Goal: Information Seeking & Learning: Learn about a topic

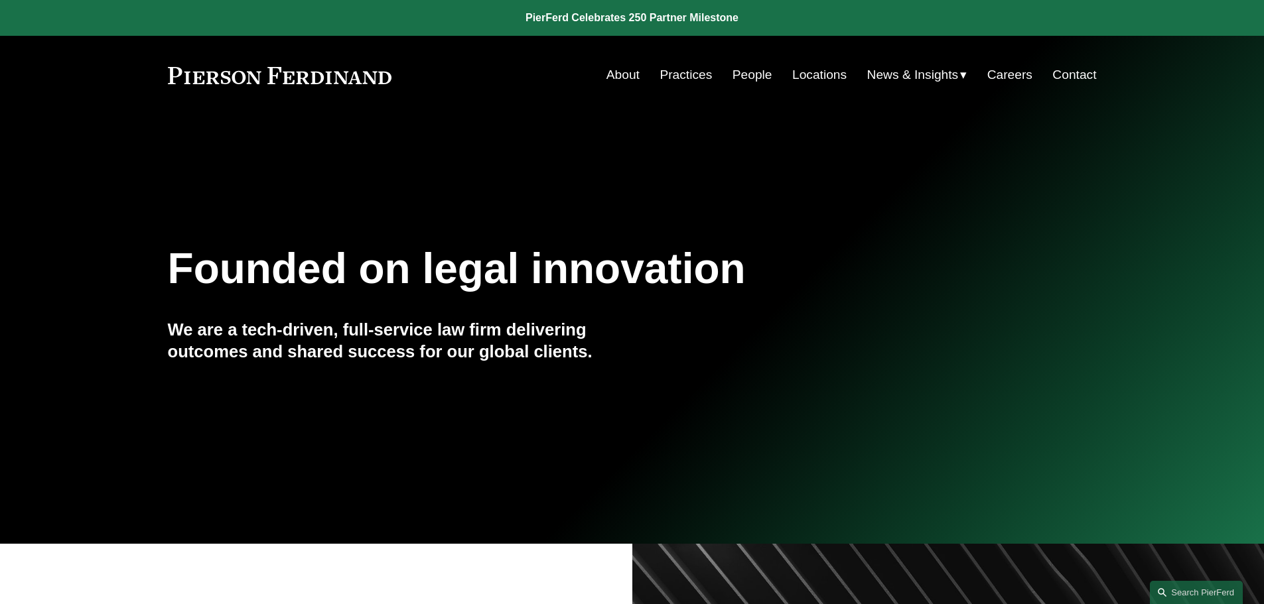
click at [742, 74] on link "People" at bounding box center [753, 74] width 40 height 25
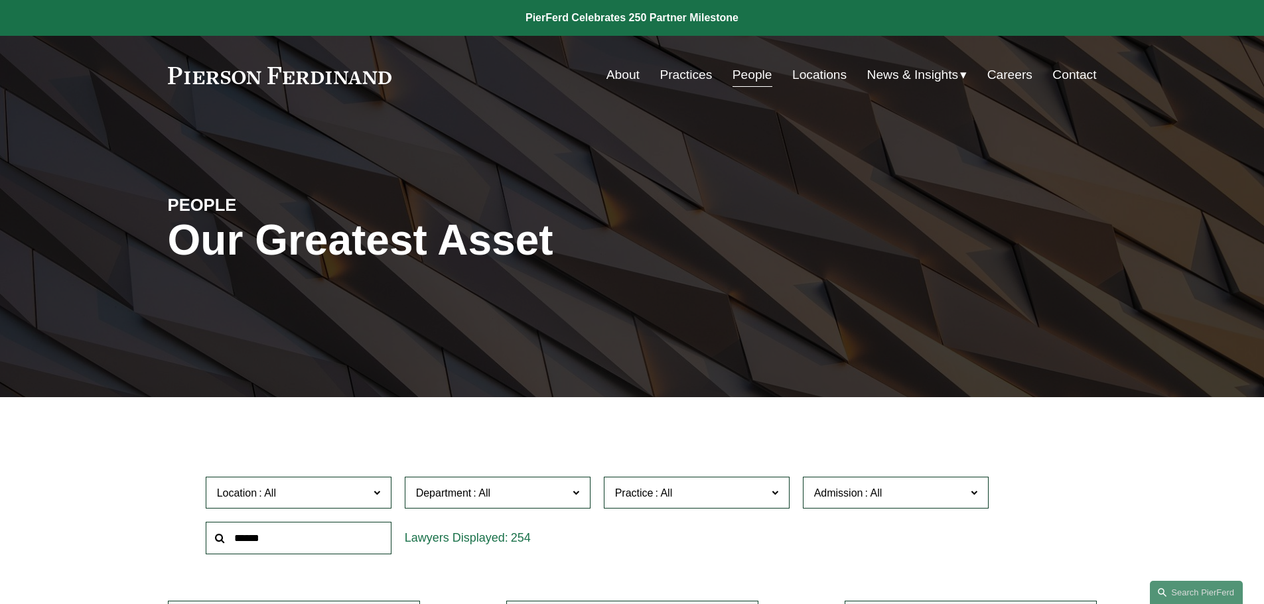
click at [238, 545] on input "text" at bounding box center [299, 538] width 186 height 33
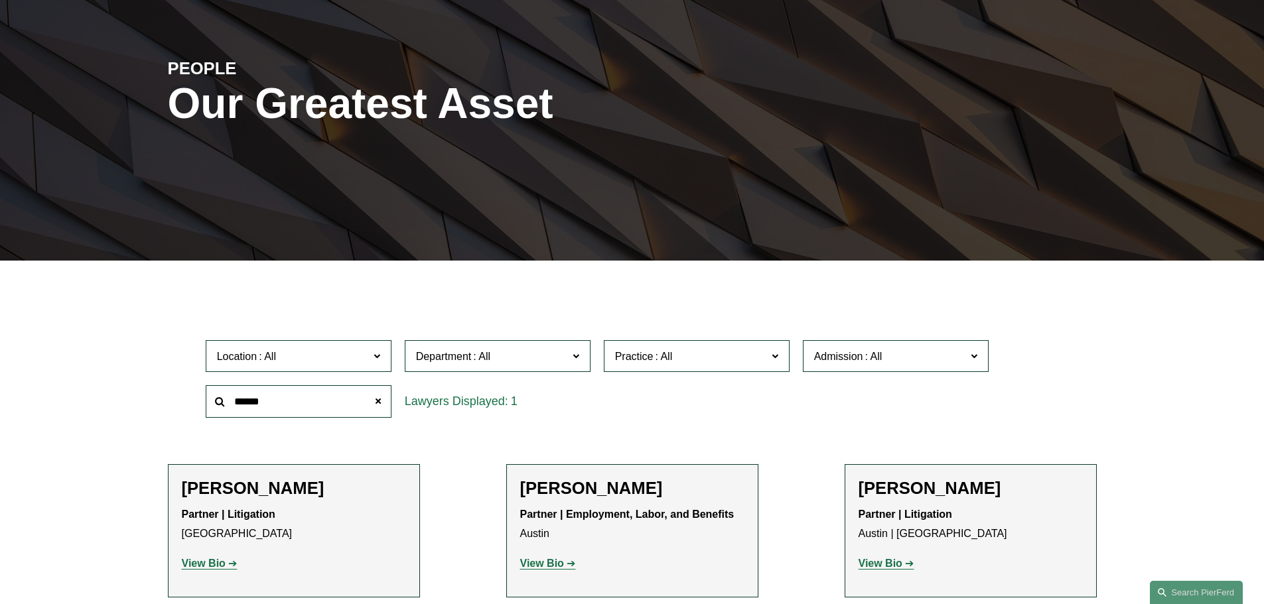
scroll to position [199, 0]
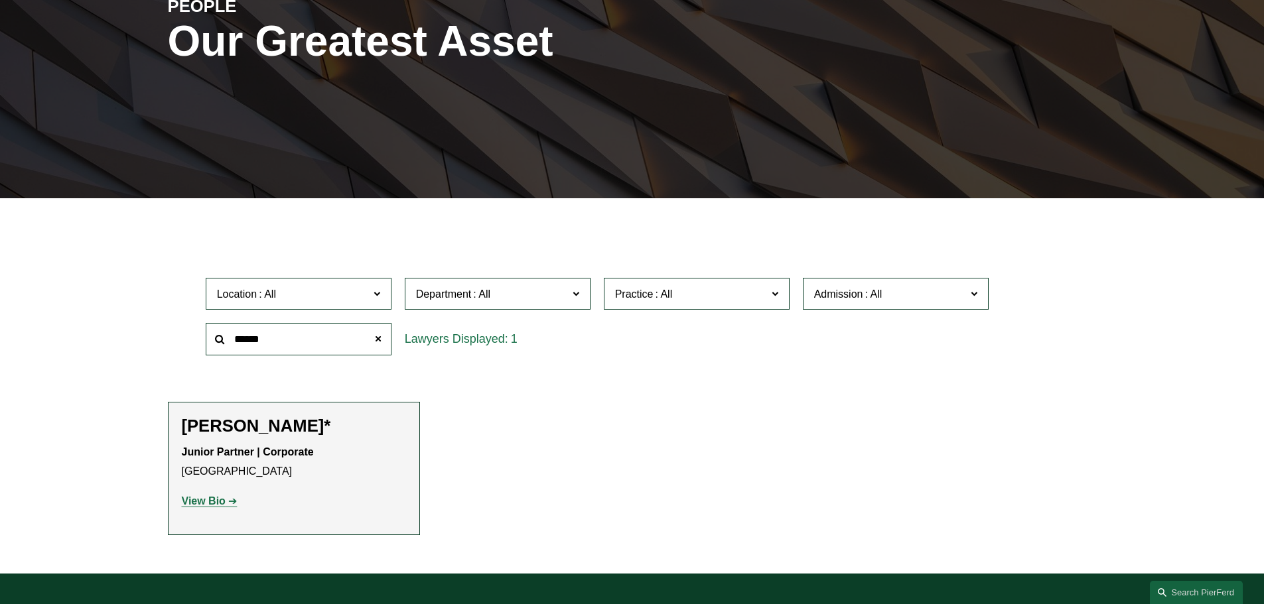
type input "******"
click at [227, 502] on link "View Bio" at bounding box center [210, 501] width 56 height 11
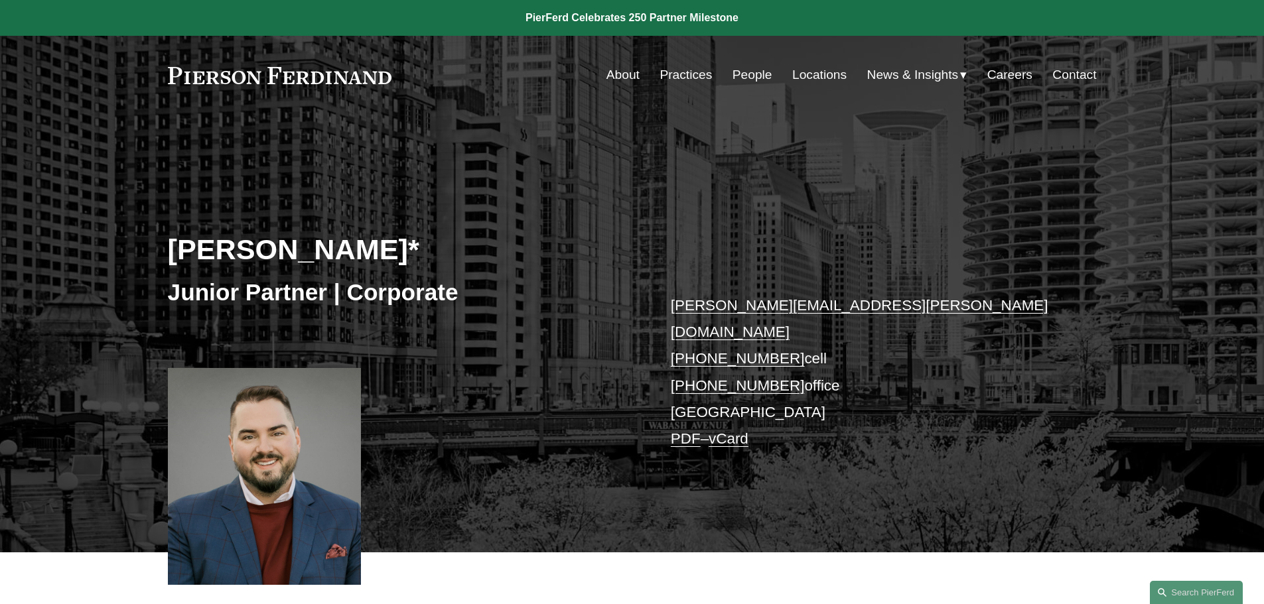
click at [687, 74] on link "Practices" at bounding box center [686, 74] width 52 height 25
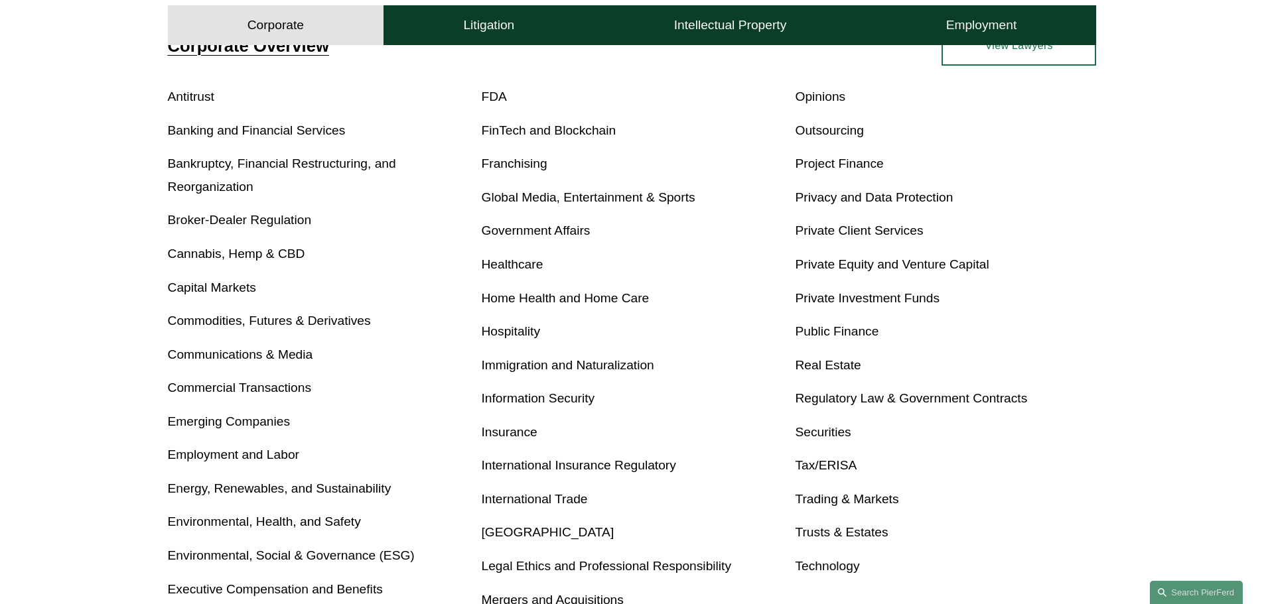
scroll to position [531, 0]
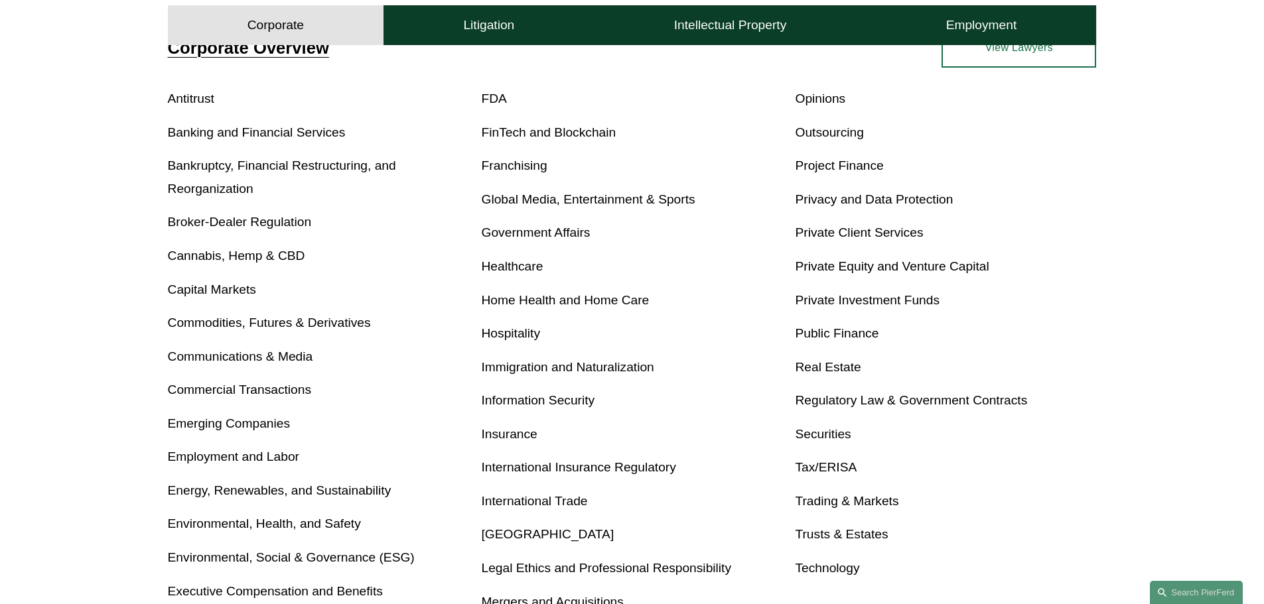
click at [867, 201] on link "Privacy and Data Protection" at bounding box center [874, 199] width 158 height 14
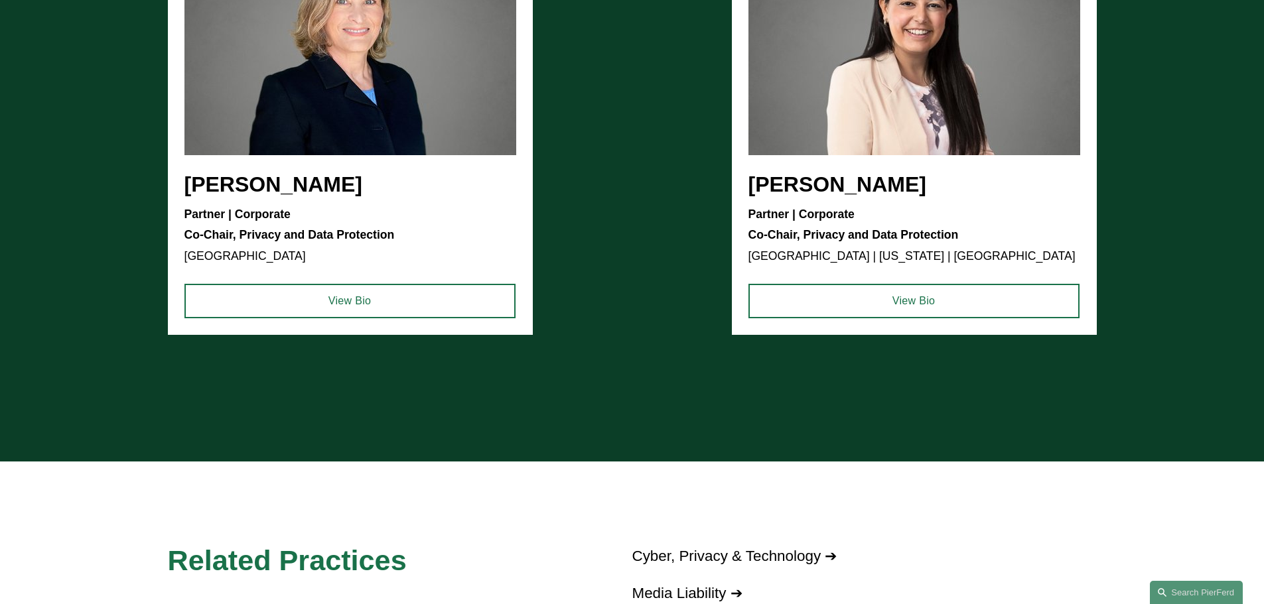
scroll to position [863, 0]
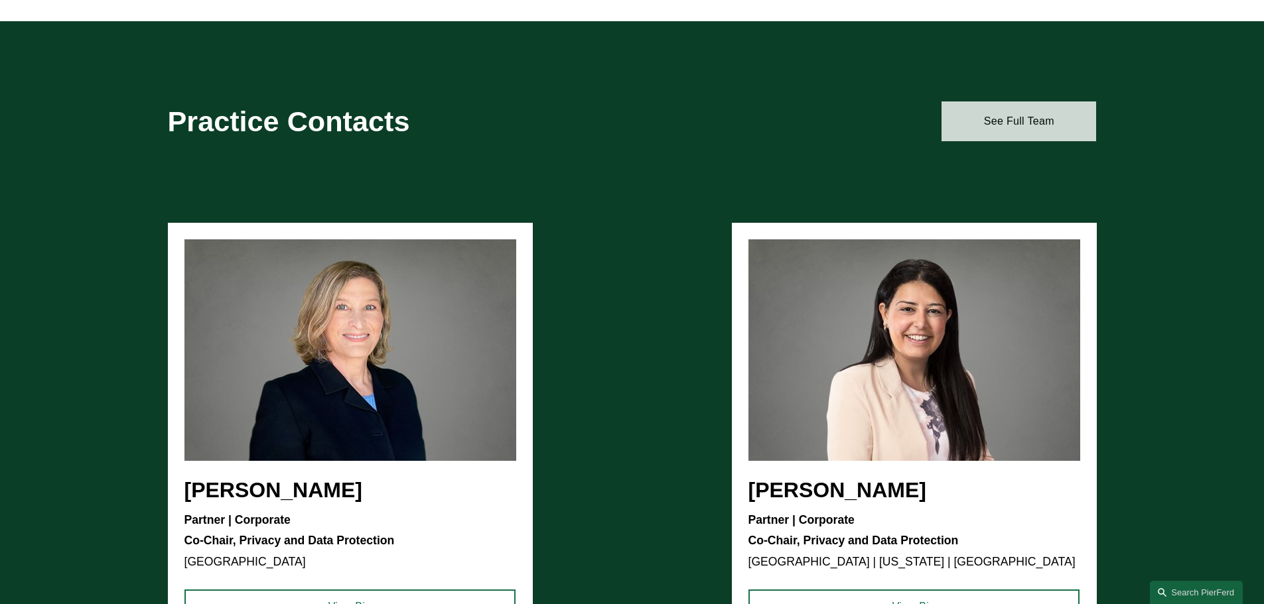
click at [1048, 113] on link "See Full Team" at bounding box center [1019, 122] width 155 height 40
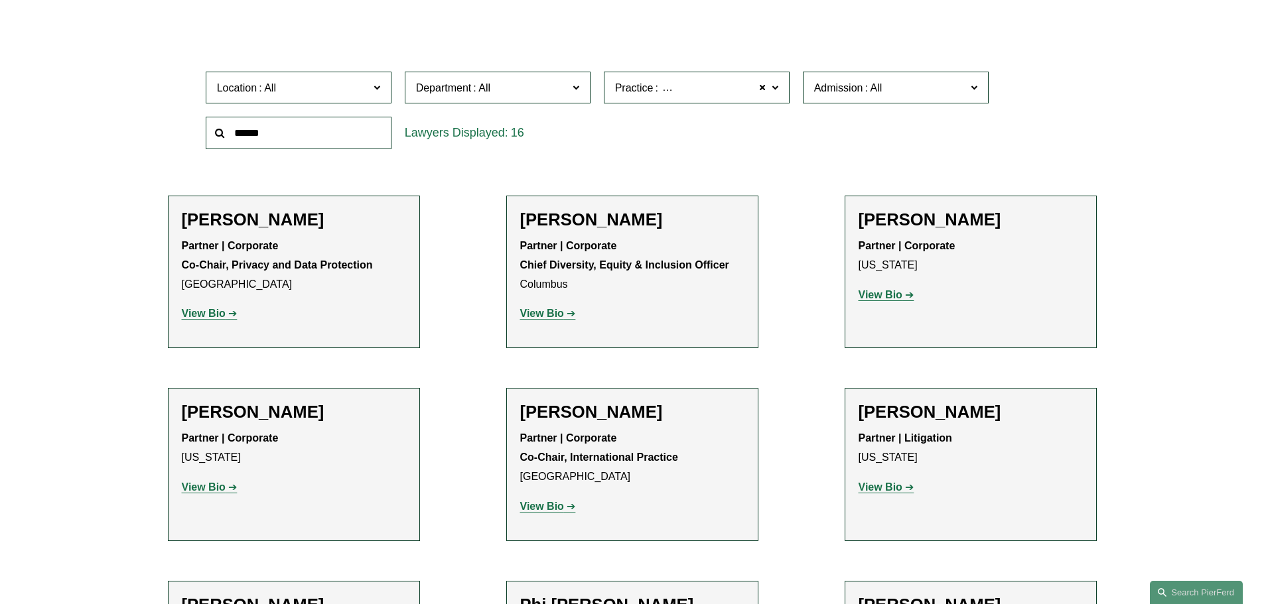
scroll to position [398, 0]
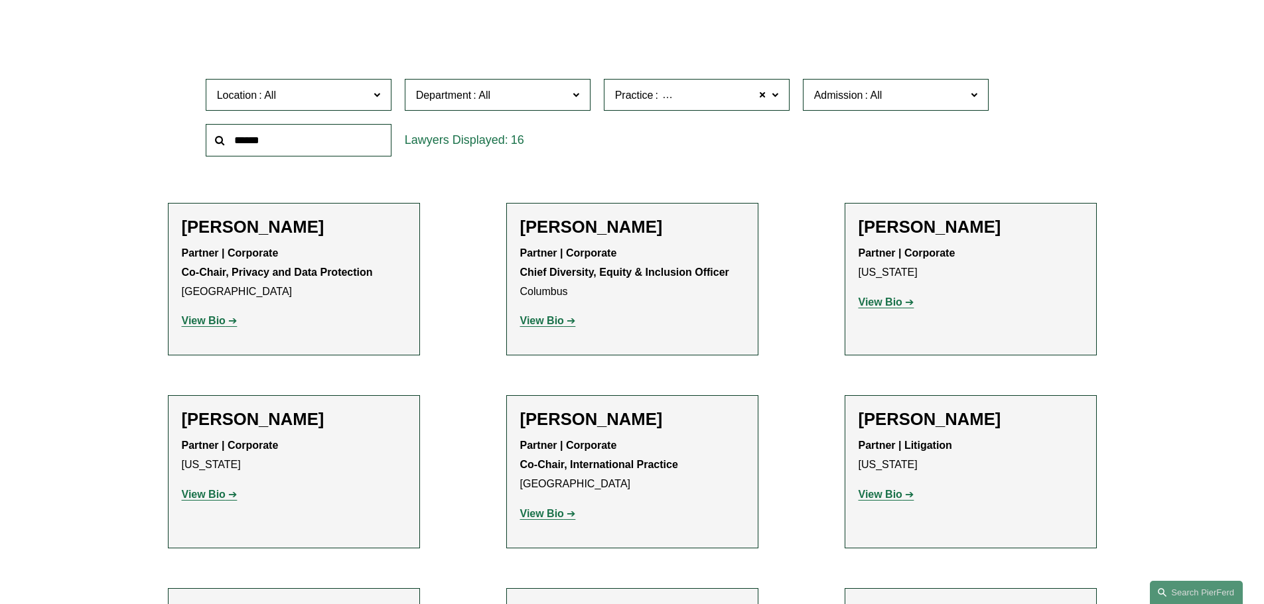
click at [893, 301] on strong "View Bio" at bounding box center [881, 302] width 44 height 11
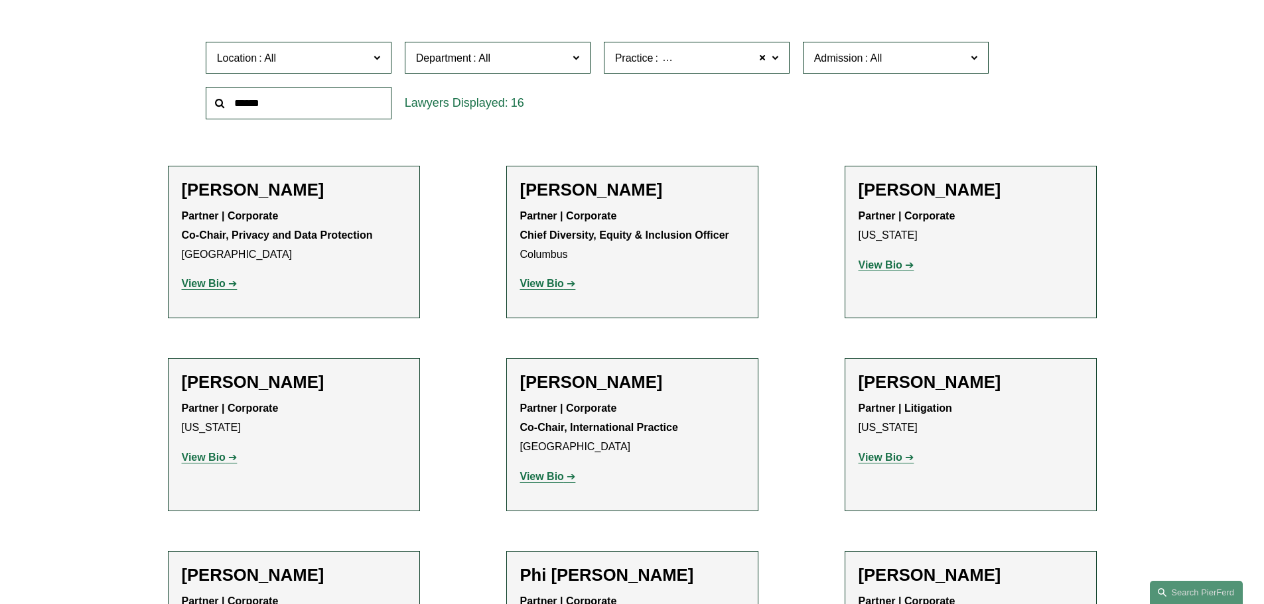
scroll to position [464, 0]
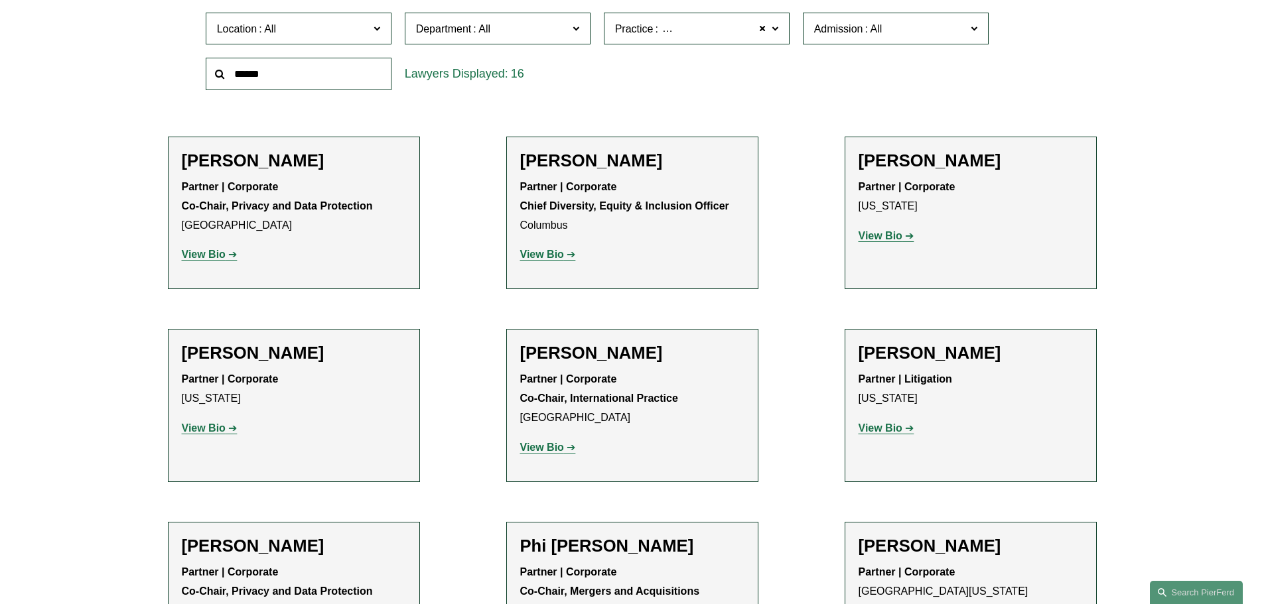
click at [888, 432] on strong "View Bio" at bounding box center [881, 428] width 44 height 11
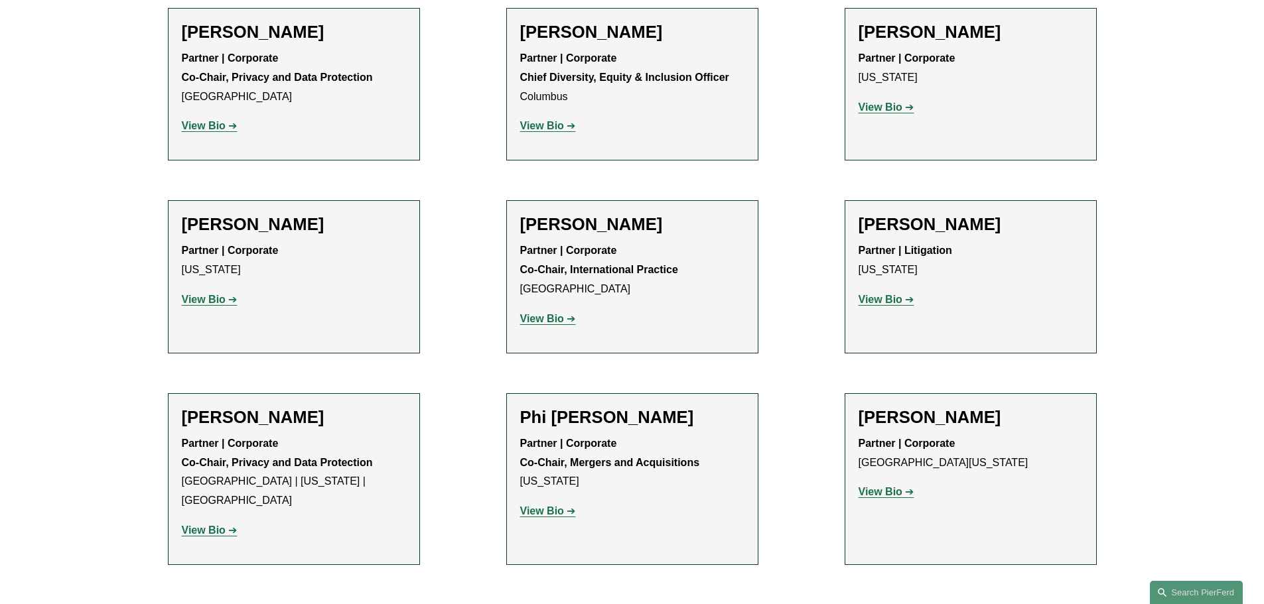
scroll to position [597, 0]
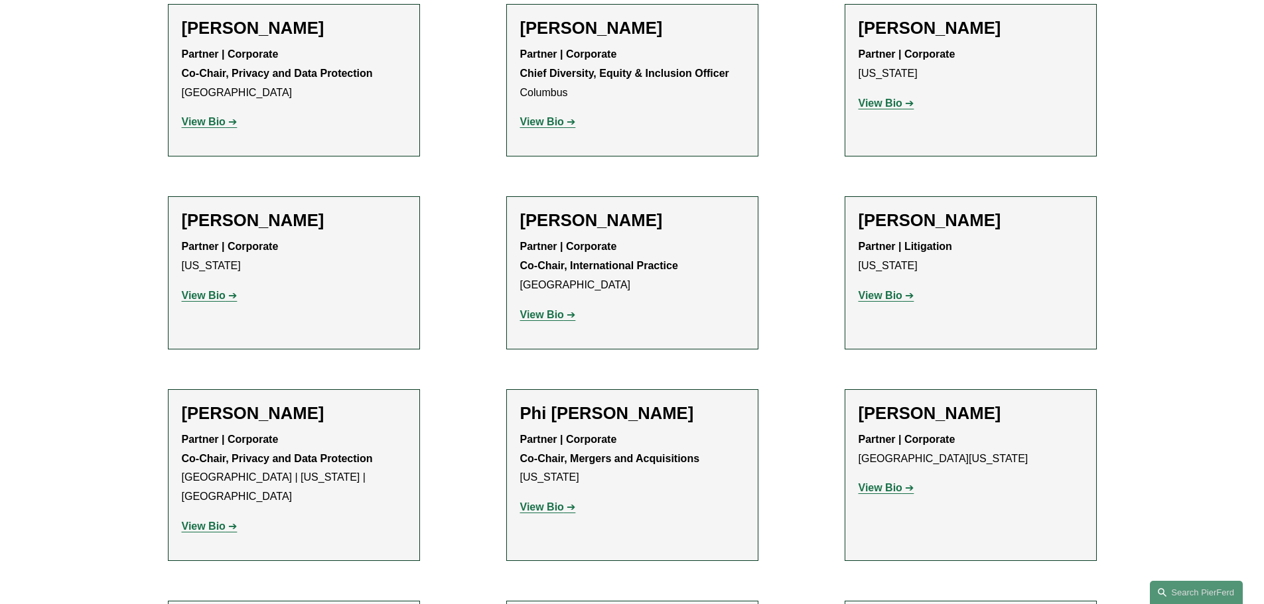
click at [898, 490] on strong "View Bio" at bounding box center [881, 487] width 44 height 11
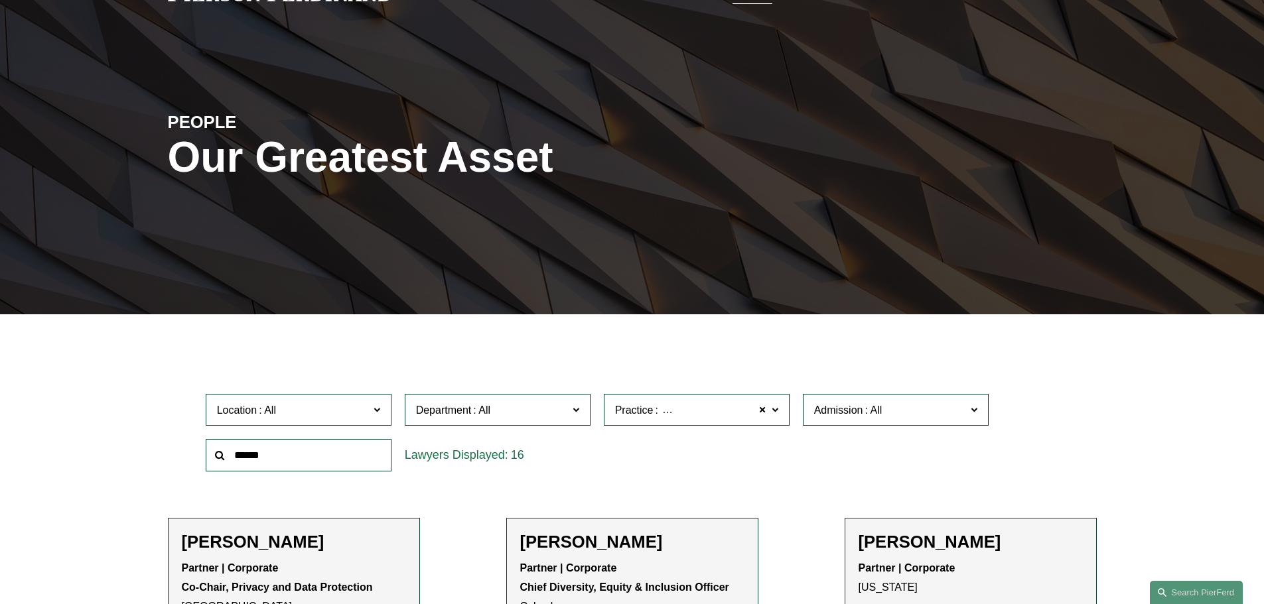
scroll to position [0, 0]
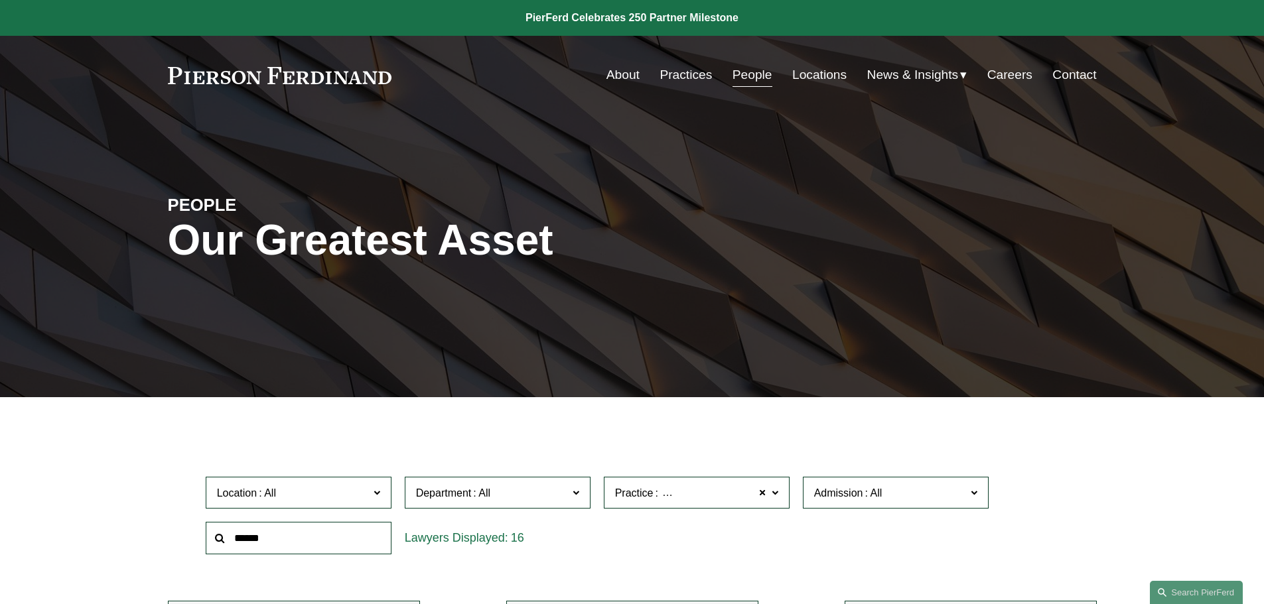
click at [267, 526] on input "text" at bounding box center [299, 538] width 186 height 33
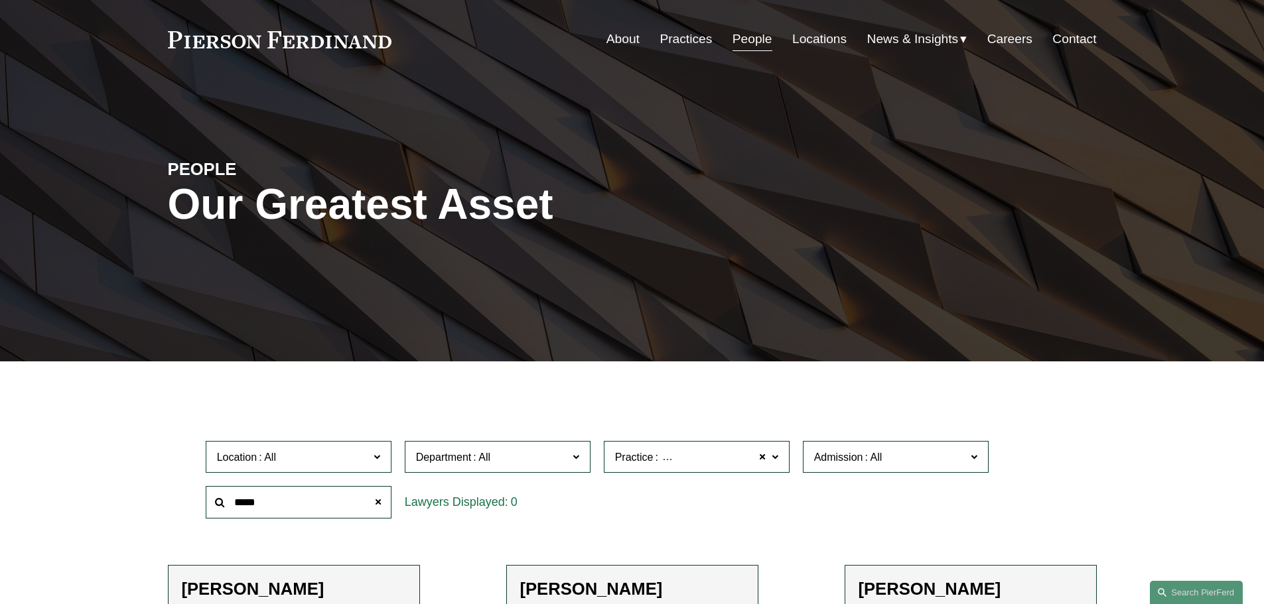
scroll to position [133, 0]
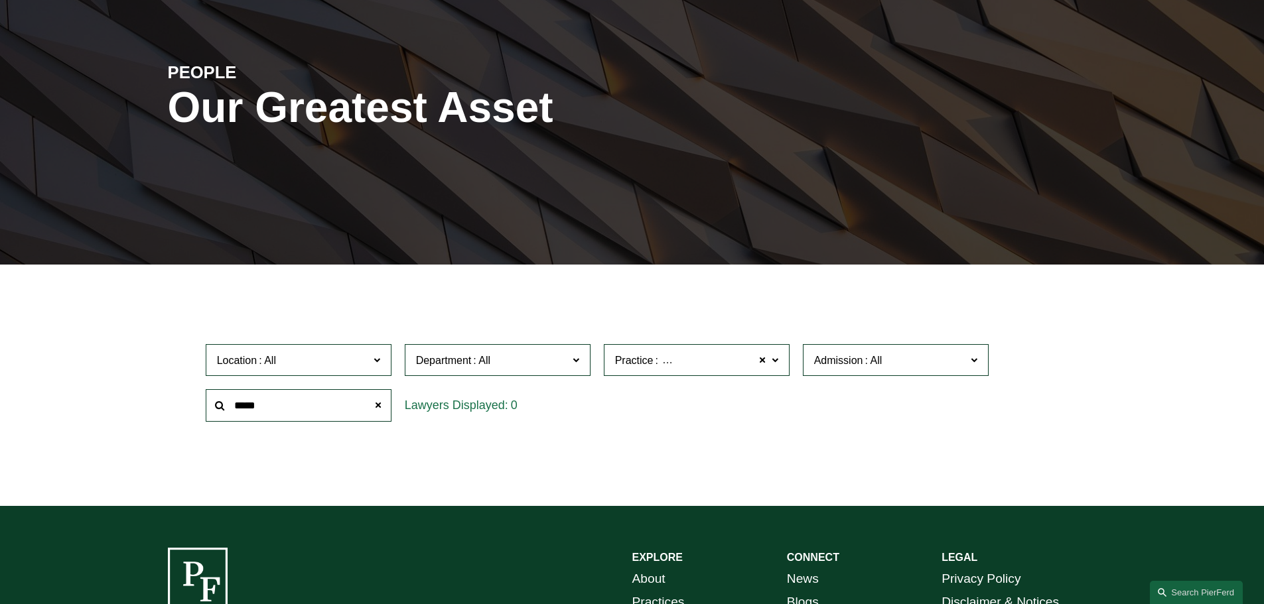
type input "*****"
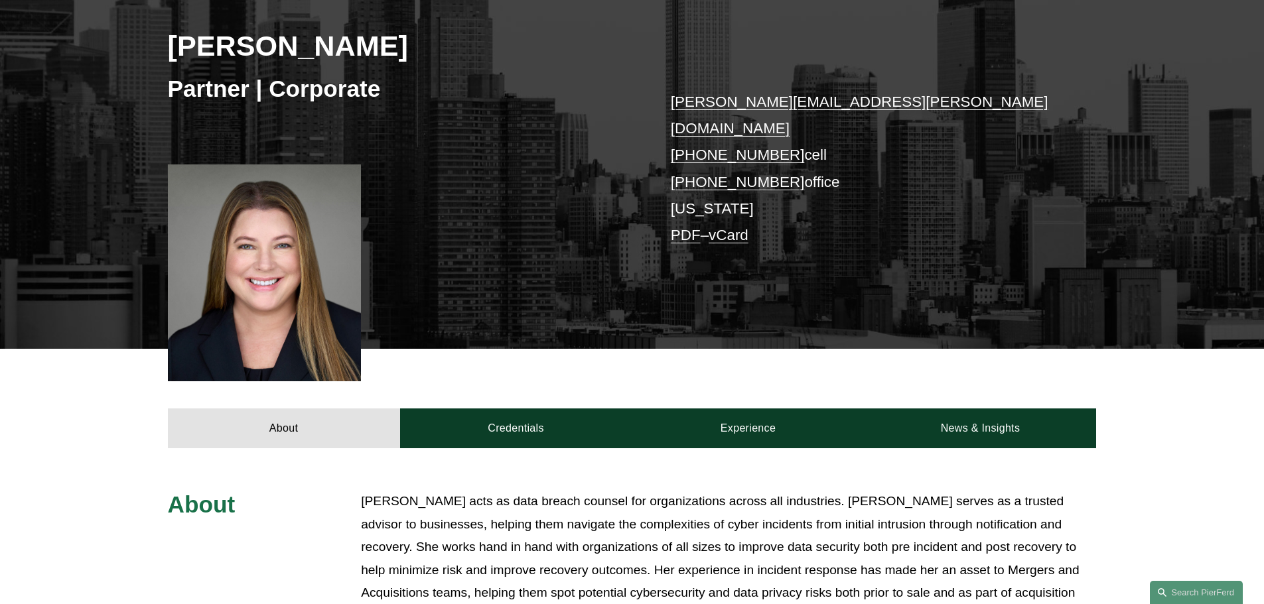
scroll to position [66, 0]
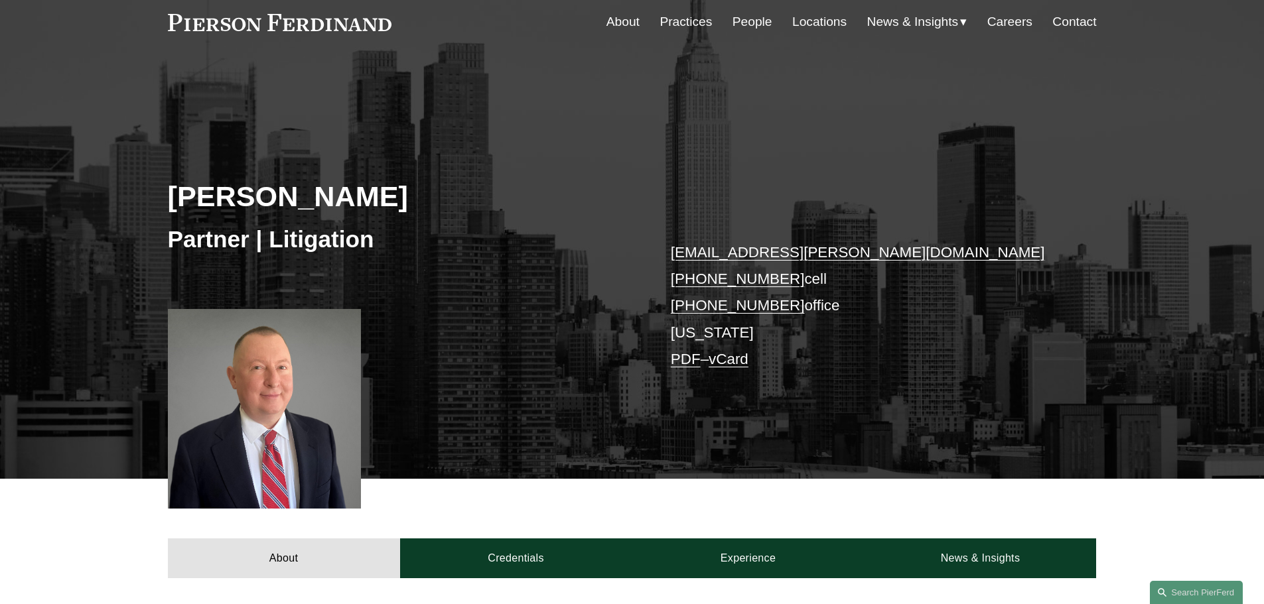
scroll to position [265, 0]
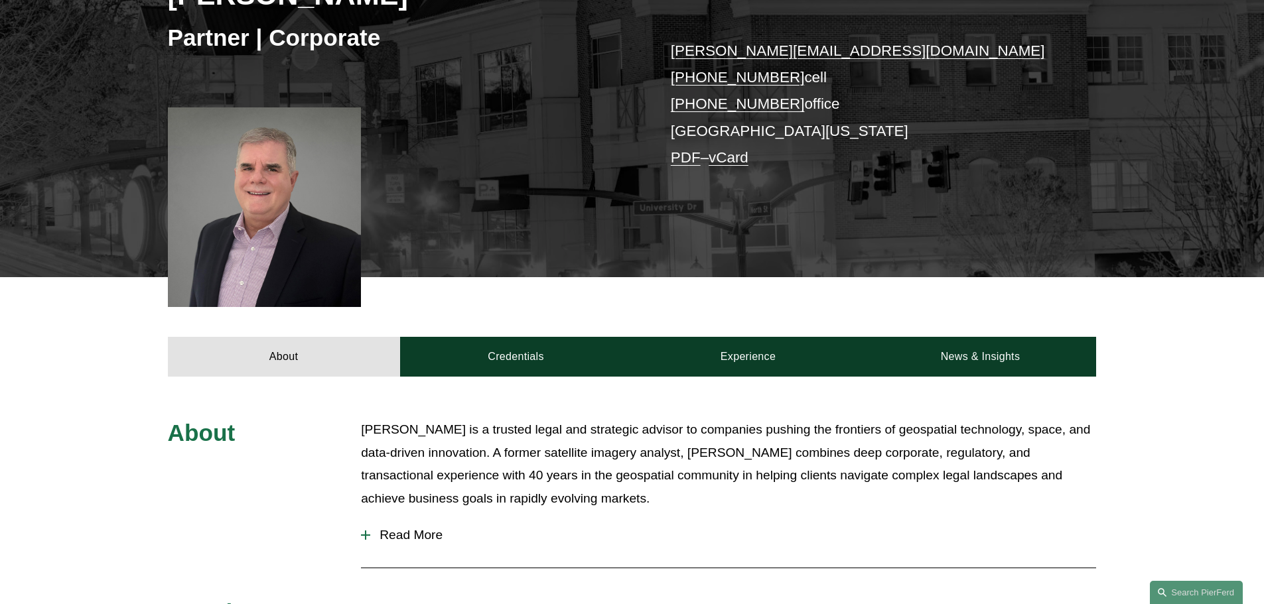
scroll to position [265, 0]
